Goal: Transaction & Acquisition: Purchase product/service

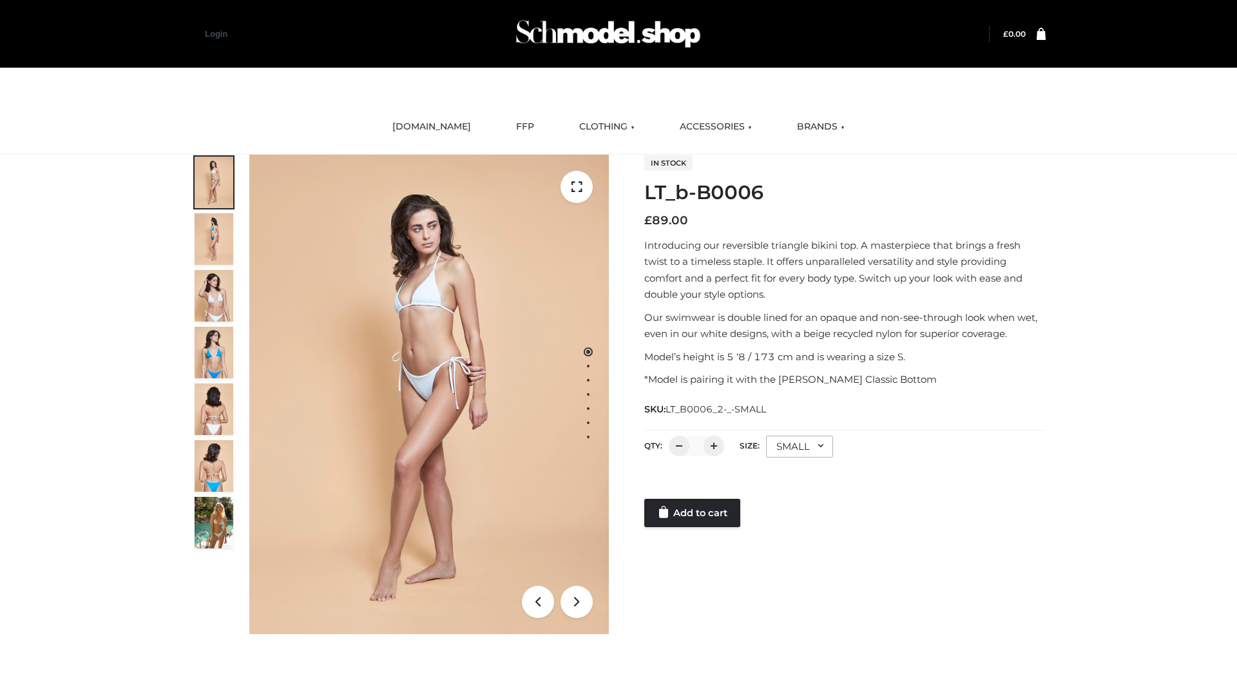
click at [693, 513] on link "Add to cart" at bounding box center [692, 513] width 96 height 28
